Goal: Book appointment/travel/reservation

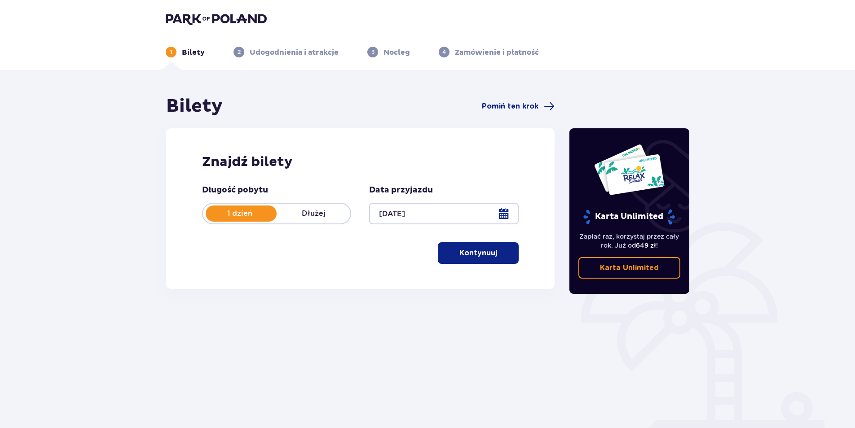
click at [475, 257] on p "Kontynuuj" at bounding box center [478, 253] width 38 height 10
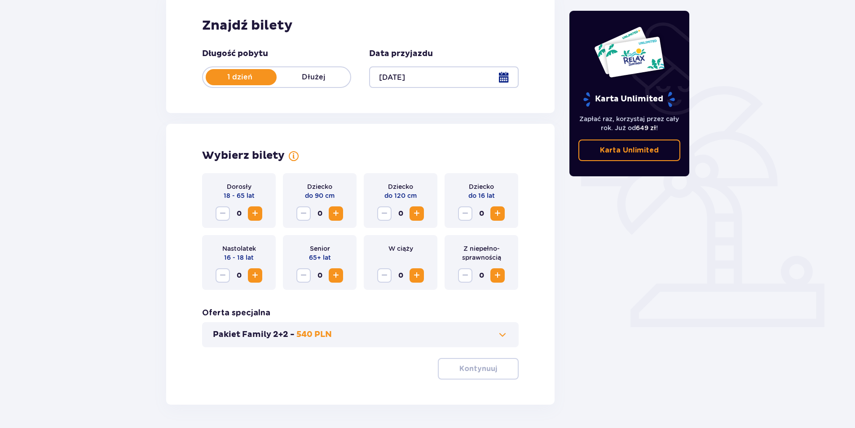
scroll to position [167, 0]
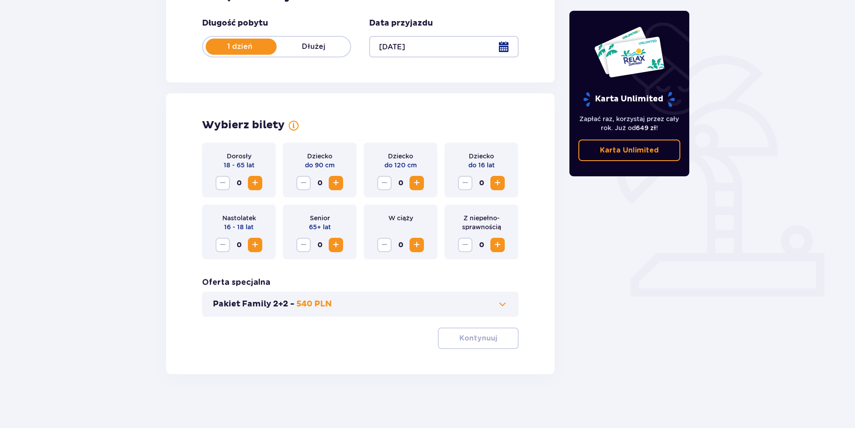
click at [253, 181] on span "Increase" at bounding box center [255, 183] width 11 height 11
click at [493, 338] on span "button" at bounding box center [498, 338] width 11 height 11
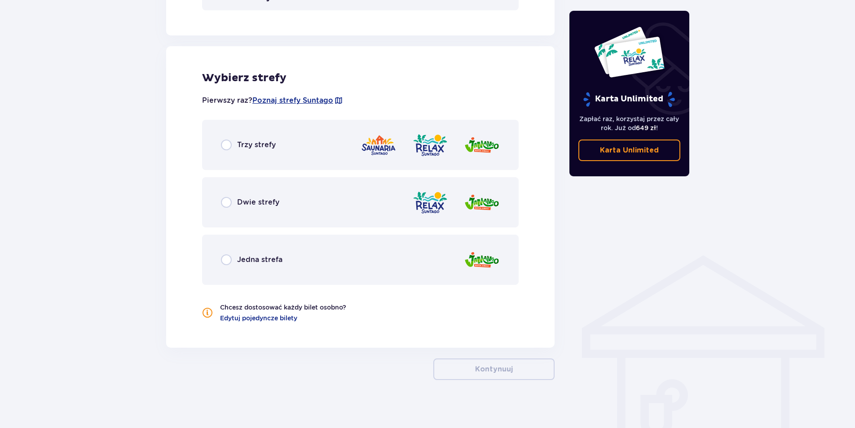
scroll to position [479, 0]
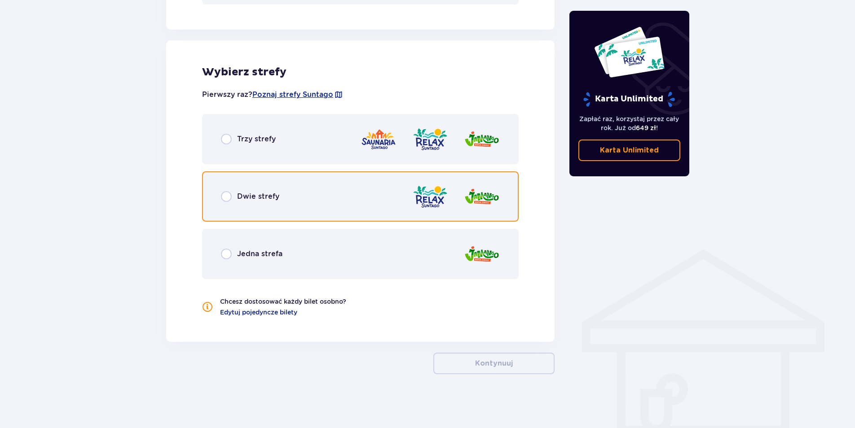
click at [226, 201] on input "radio" at bounding box center [226, 196] width 11 height 11
radio input "true"
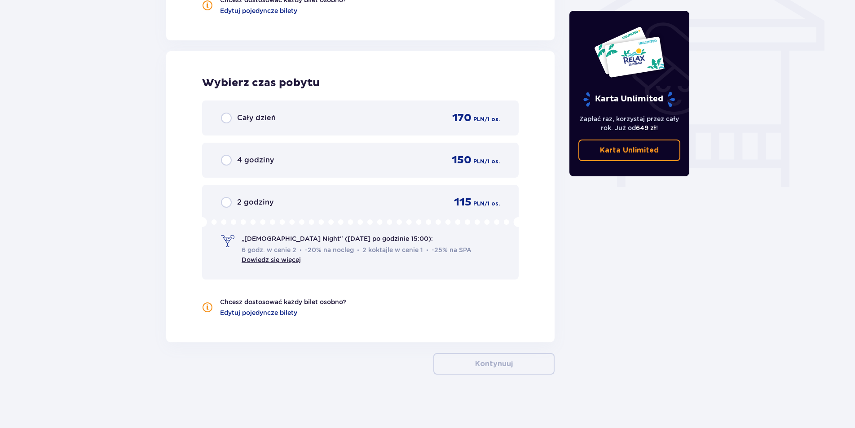
scroll to position [781, 0]
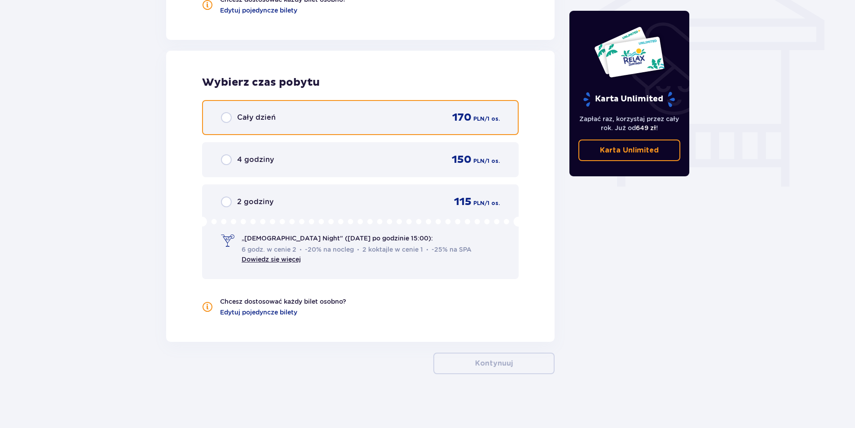
click at [228, 112] on input "radio" at bounding box center [226, 117] width 11 height 11
radio input "true"
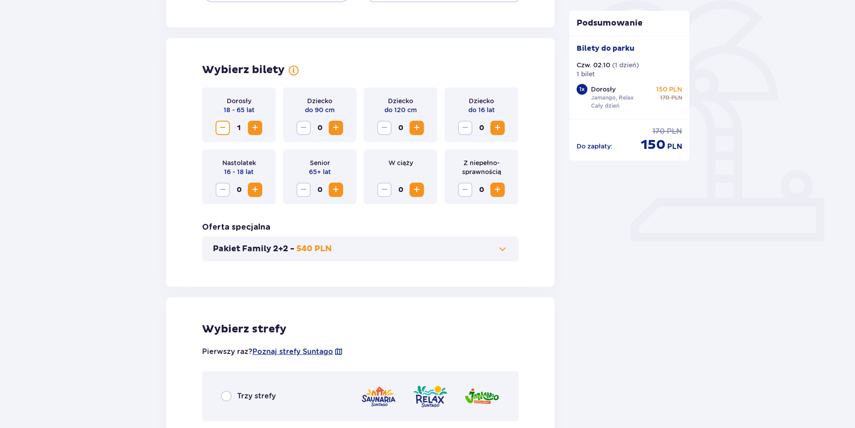
scroll to position [224, 0]
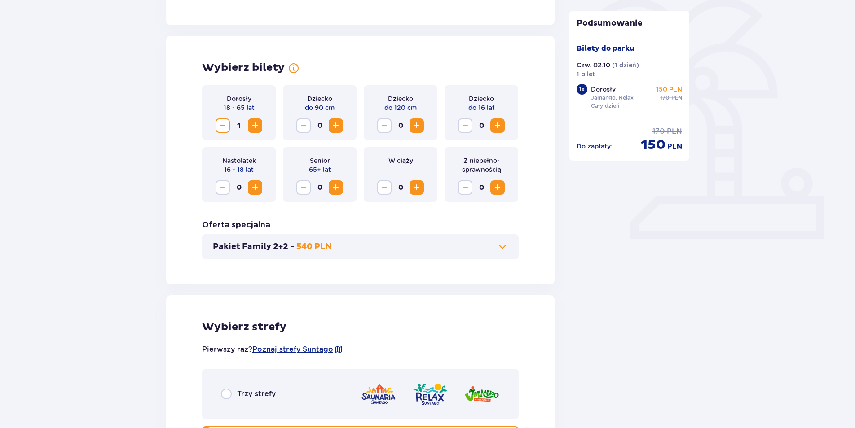
click at [257, 128] on span "Increase" at bounding box center [255, 125] width 11 height 11
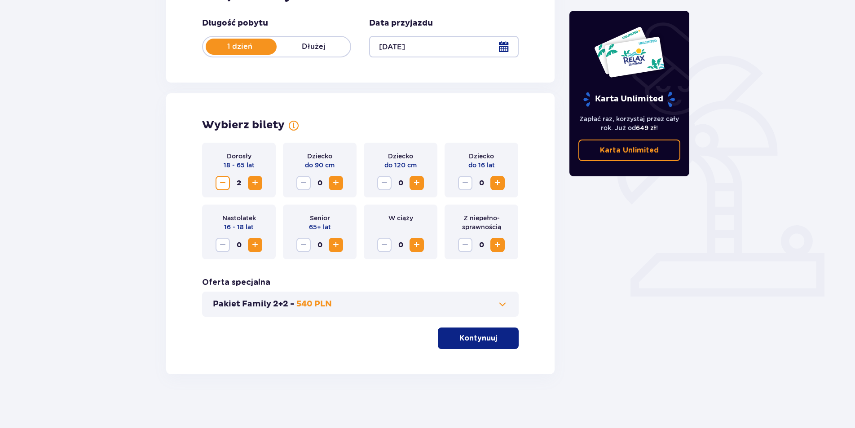
click at [489, 341] on button "Kontynuuj" at bounding box center [478, 339] width 81 height 22
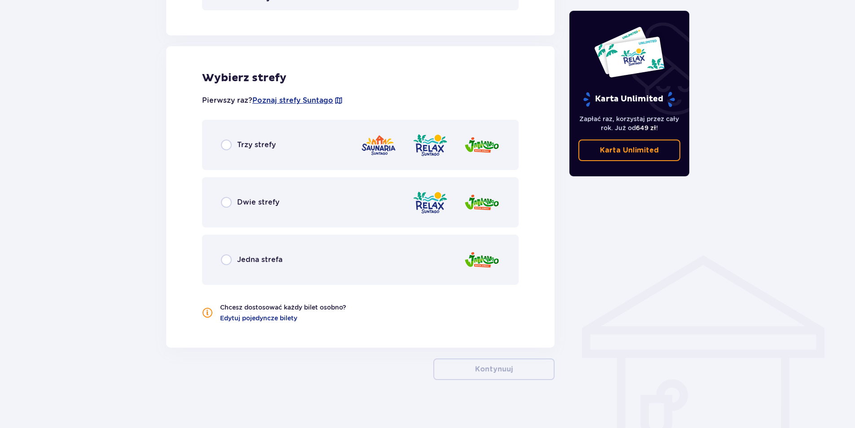
scroll to position [479, 0]
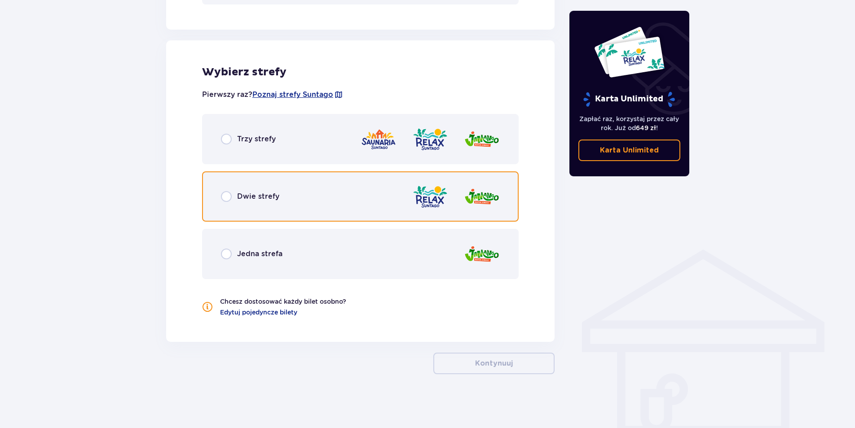
click at [227, 196] on input "radio" at bounding box center [226, 196] width 11 height 11
radio input "true"
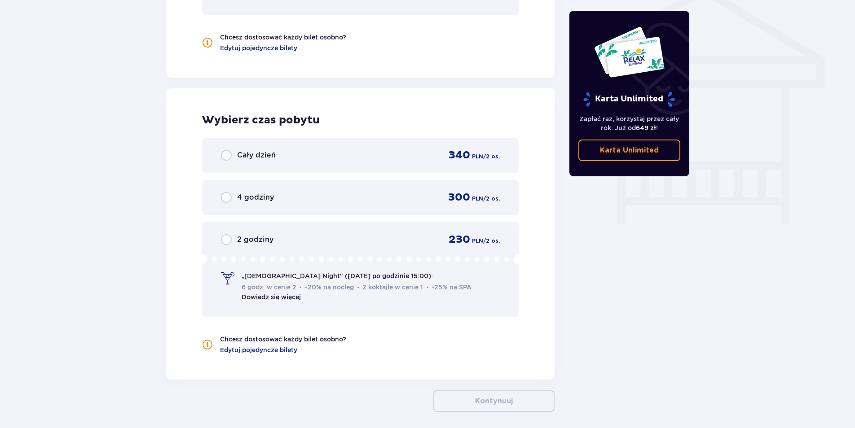
scroll to position [781, 0]
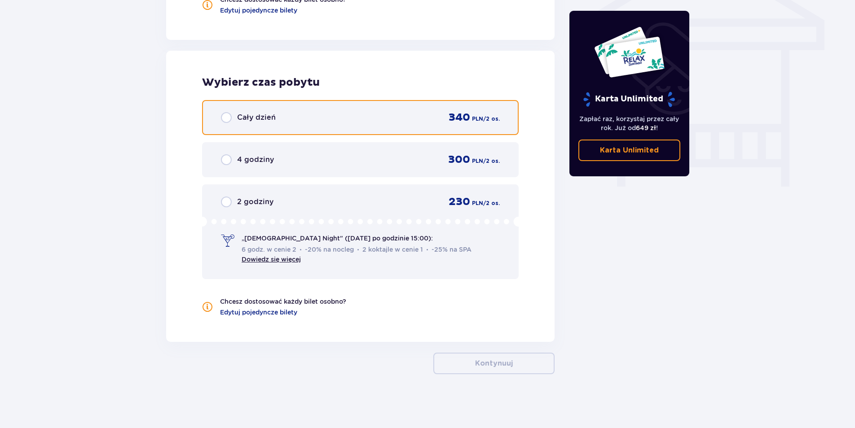
click at [226, 117] on input "radio" at bounding box center [226, 117] width 11 height 11
radio input "true"
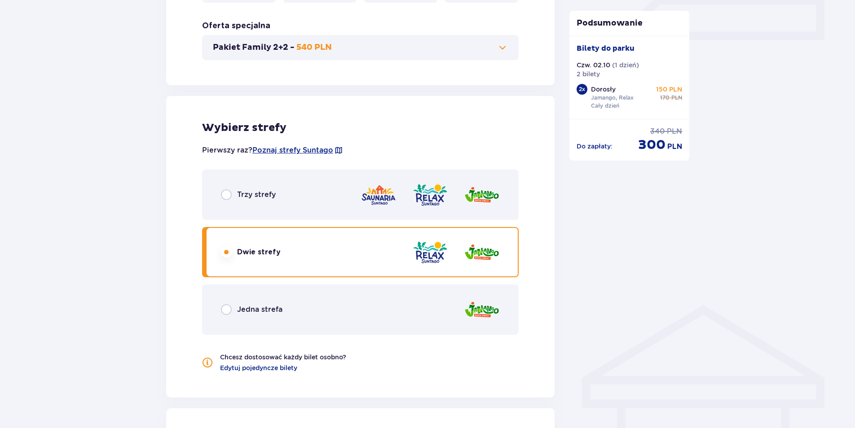
scroll to position [473, 0]
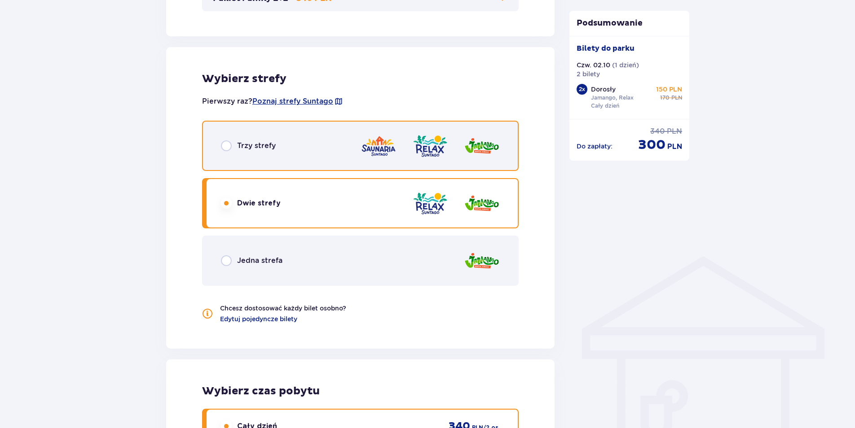
click at [229, 145] on input "radio" at bounding box center [226, 145] width 11 height 11
radio input "true"
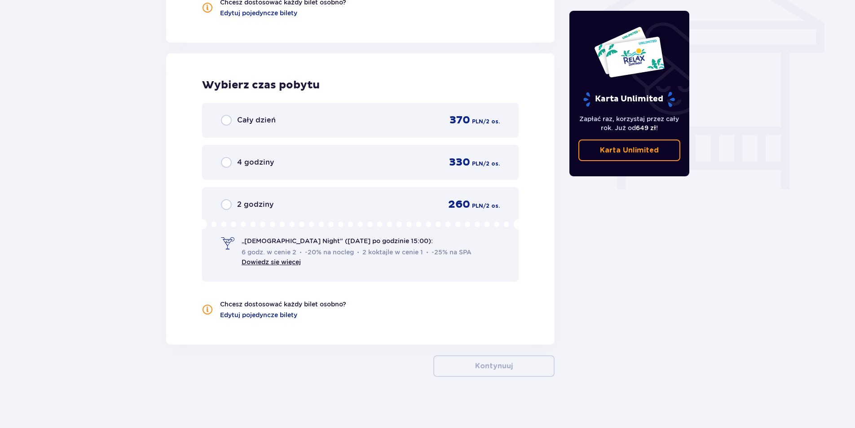
scroll to position [781, 0]
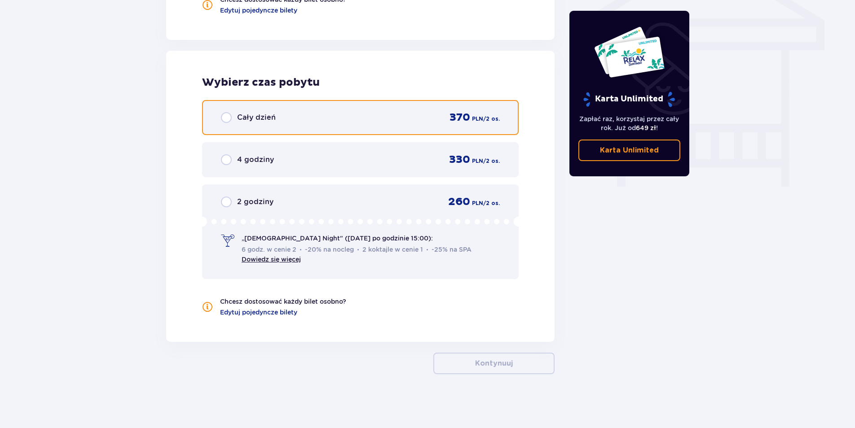
click at [228, 118] on input "radio" at bounding box center [226, 117] width 11 height 11
radio input "true"
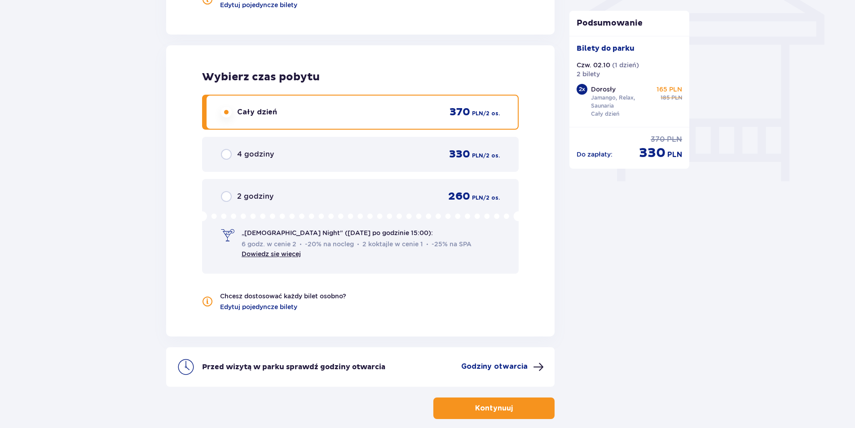
scroll to position [562, 0]
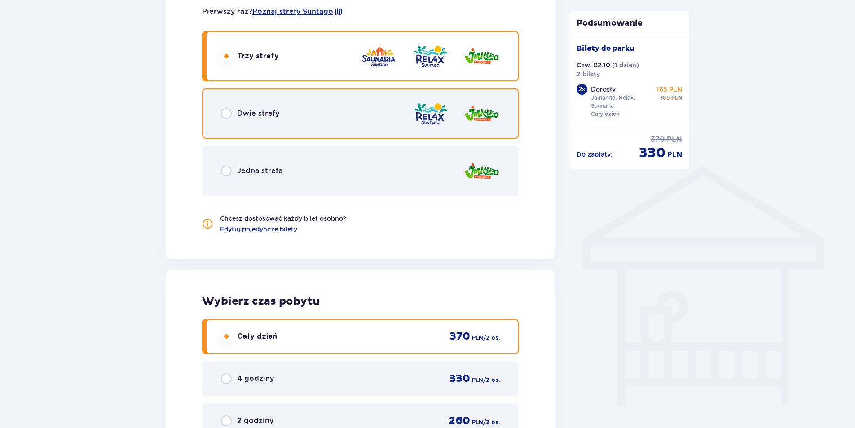
click at [227, 114] on input "radio" at bounding box center [226, 113] width 11 height 11
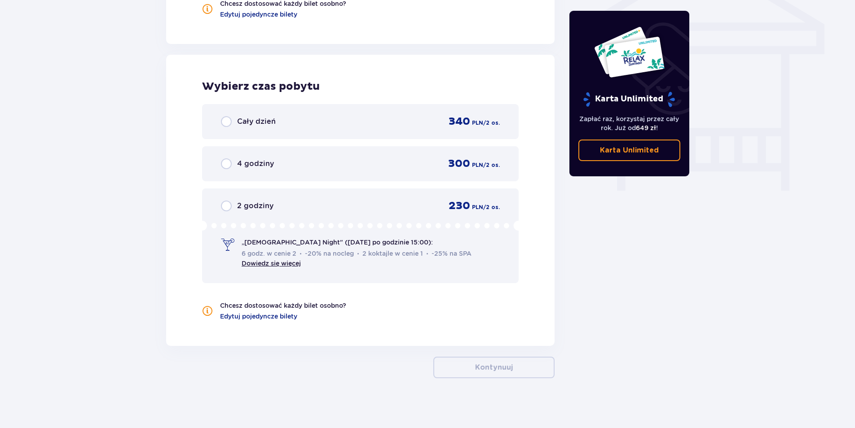
scroll to position [781, 0]
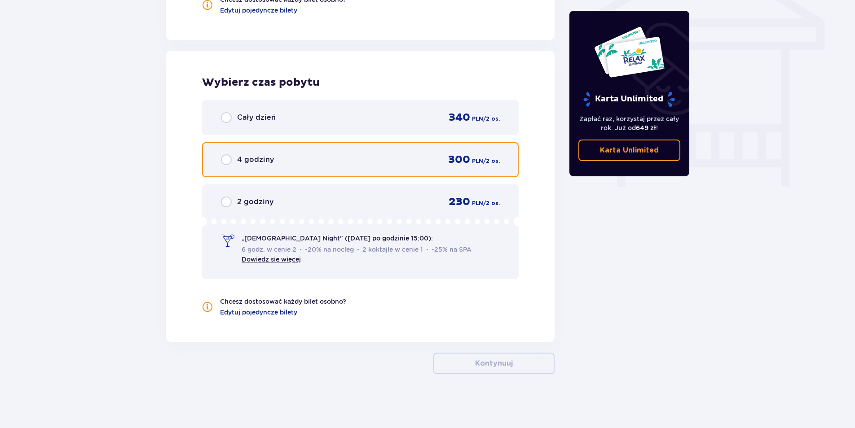
click at [227, 162] on input "radio" at bounding box center [226, 159] width 11 height 11
radio input "true"
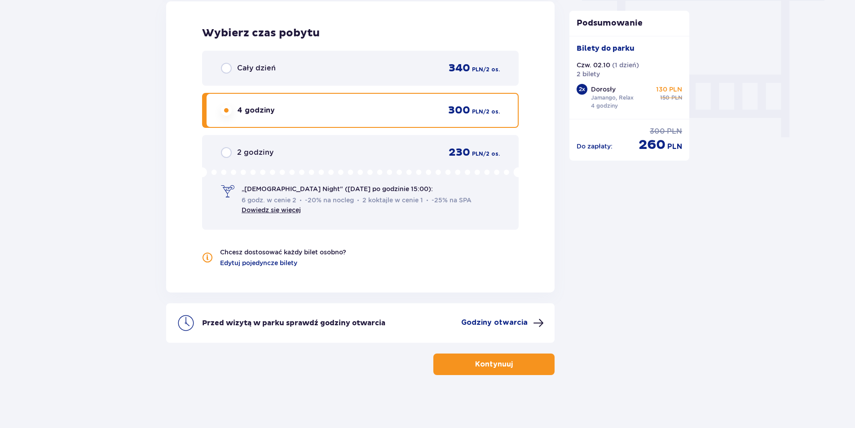
scroll to position [832, 0]
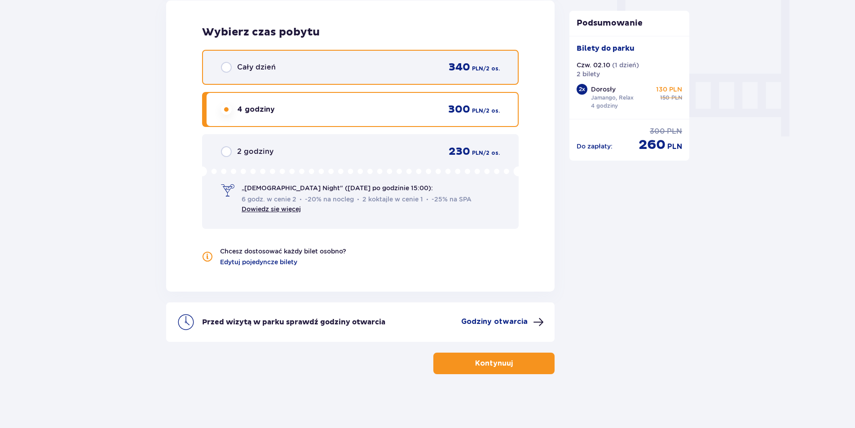
click at [231, 70] on input "radio" at bounding box center [226, 67] width 11 height 11
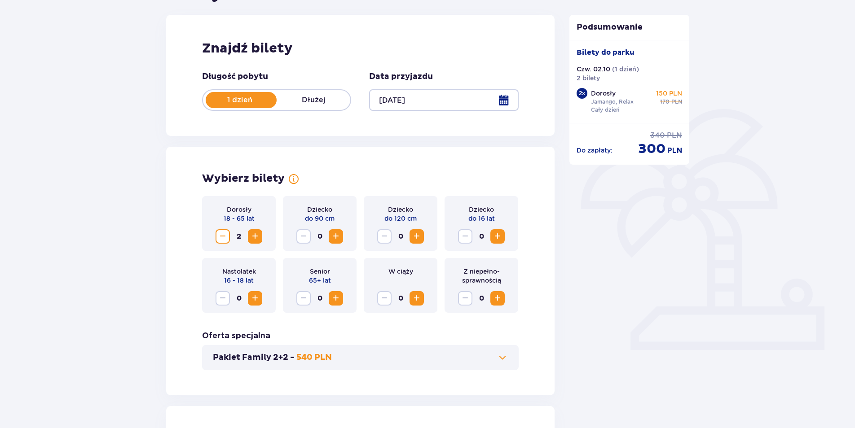
scroll to position [0, 0]
